Goal: Transaction & Acquisition: Purchase product/service

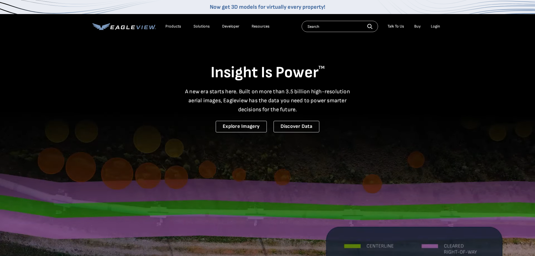
click at [433, 26] on div "Login" at bounding box center [435, 26] width 9 height 5
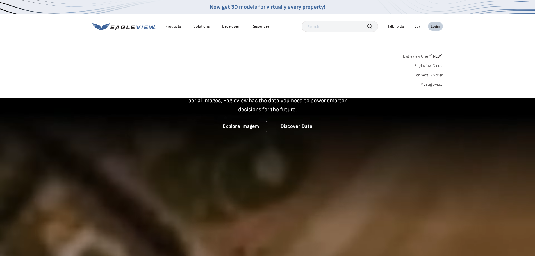
click at [427, 83] on link "MyEagleview" at bounding box center [432, 84] width 22 height 5
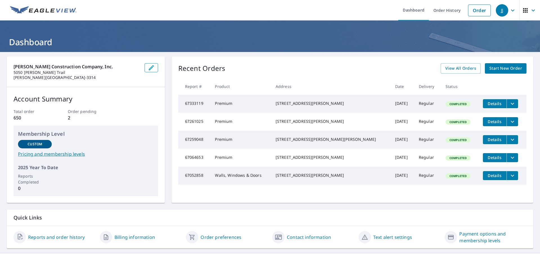
click at [494, 67] on span "Start New Order" at bounding box center [505, 68] width 33 height 7
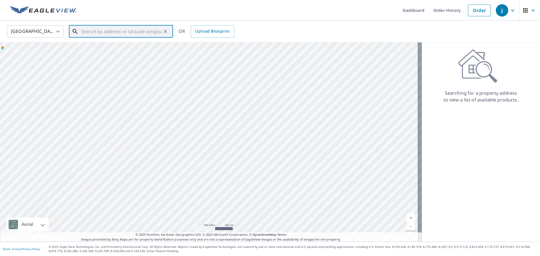
click at [110, 36] on input "text" at bounding box center [121, 32] width 80 height 16
click at [133, 53] on p "De Soto, MO 63020" at bounding box center [124, 54] width 88 height 6
type input "3815 State Road V De Soto, MO 63020"
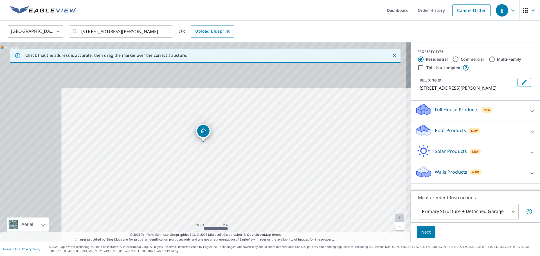
drag, startPoint x: 155, startPoint y: 127, endPoint x: 211, endPoint y: 224, distance: 112.1
click at [211, 224] on div "3815 State Road V De Soto, MO 63020" at bounding box center [205, 141] width 410 height 199
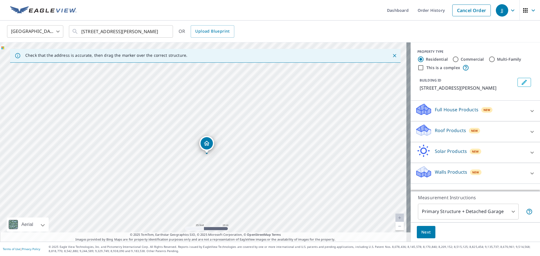
drag, startPoint x: 205, startPoint y: 133, endPoint x: 208, endPoint y: 145, distance: 12.5
click at [419, 129] on icon at bounding box center [422, 128] width 12 height 7
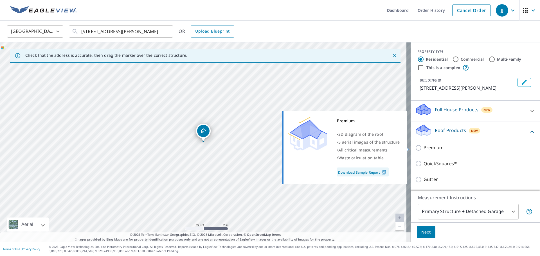
click at [415, 146] on input "Premium" at bounding box center [419, 147] width 8 height 7
checkbox input "true"
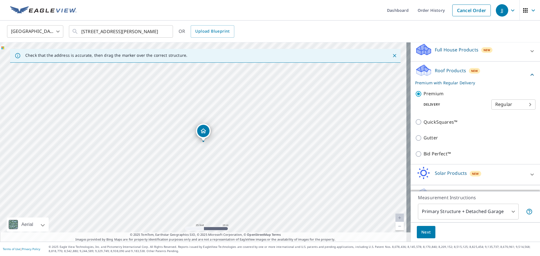
scroll to position [75, 0]
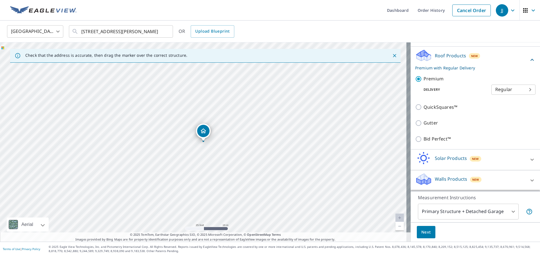
click at [455, 211] on body "JJ JJ Dashboard Order History Cancel Order JJ United States US ​ 3815 State Roa…" at bounding box center [270, 128] width 540 height 256
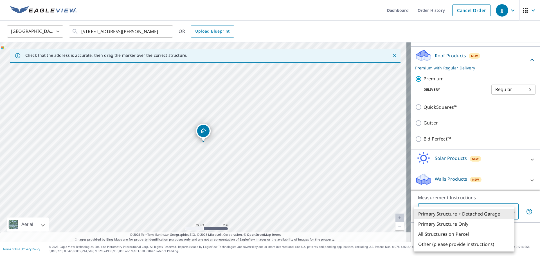
click at [445, 223] on li "Primary Structure Only" at bounding box center [463, 224] width 101 height 10
type input "2"
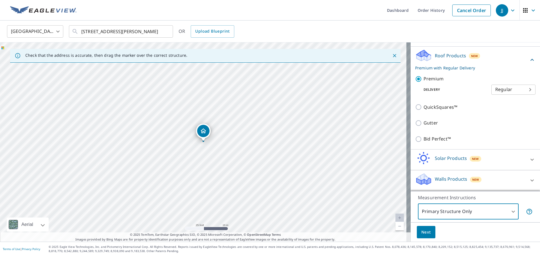
click at [424, 231] on span "Next" at bounding box center [426, 232] width 10 height 7
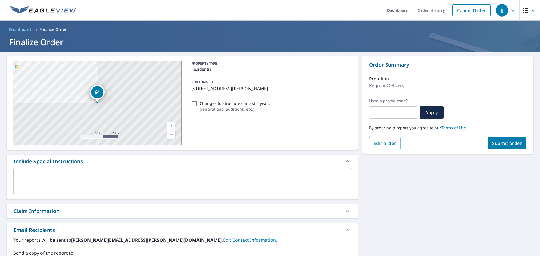
click at [512, 144] on span "Submit order" at bounding box center [507, 143] width 30 height 6
